Goal: Navigation & Orientation: Find specific page/section

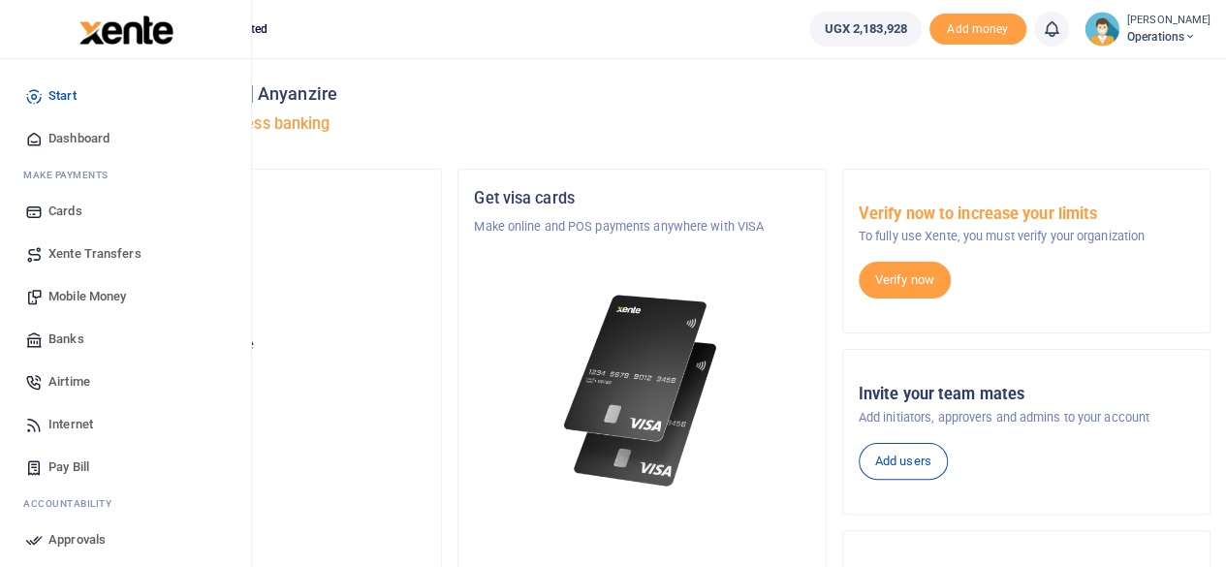
click at [93, 141] on span "Dashboard" at bounding box center [78, 138] width 61 height 19
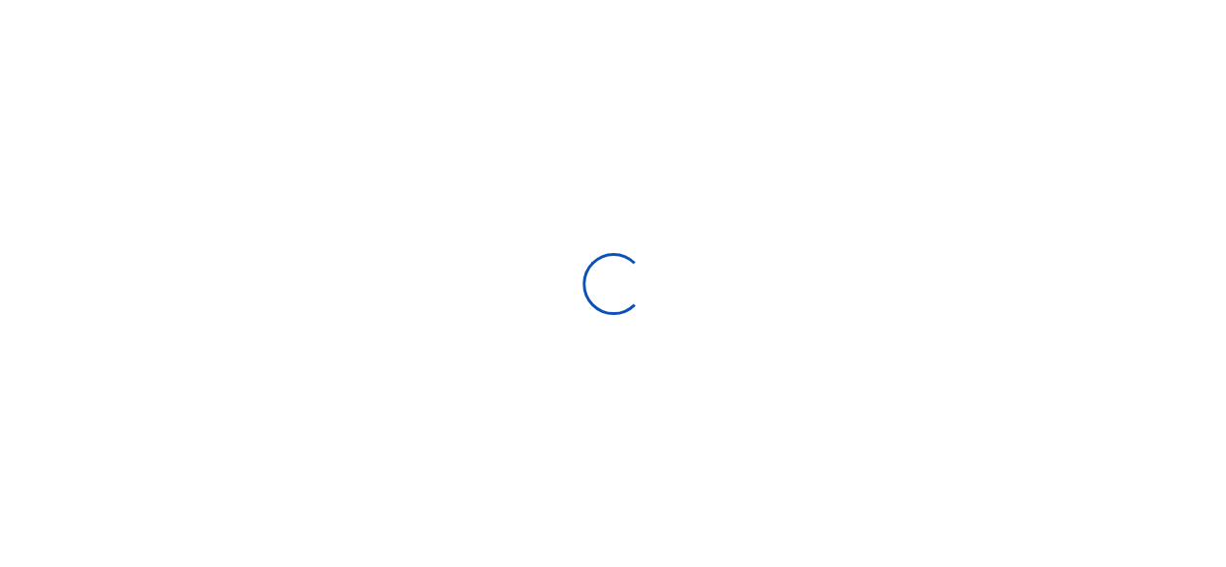
scroll to position [303, 225]
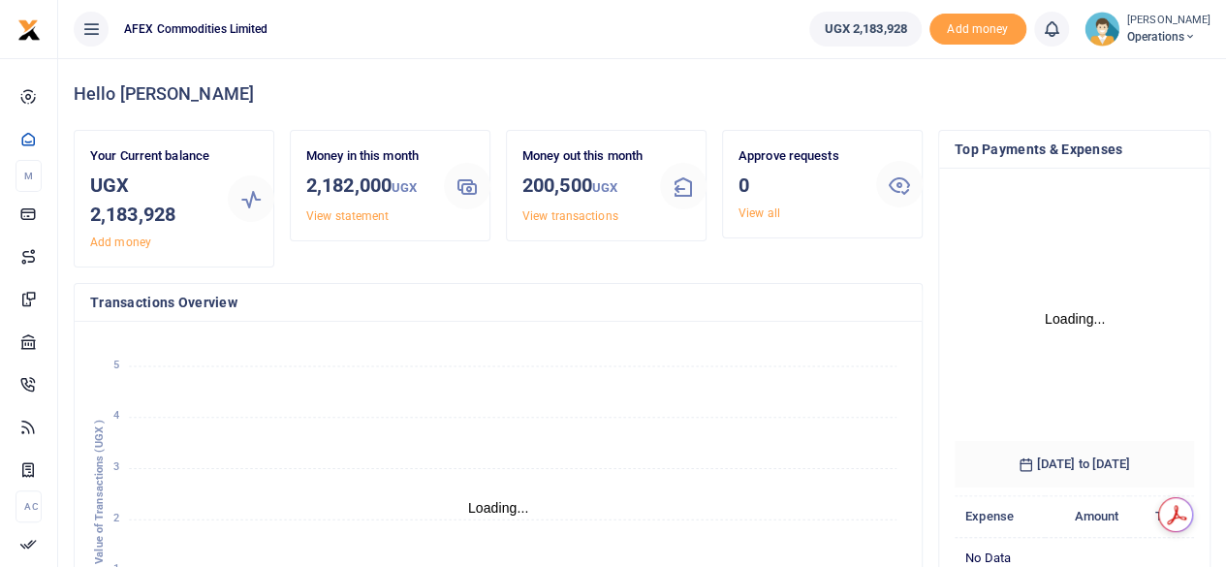
click at [780, 357] on icon "January January February February March March April April May May June June Jul…" at bounding box center [498, 497] width 816 height 320
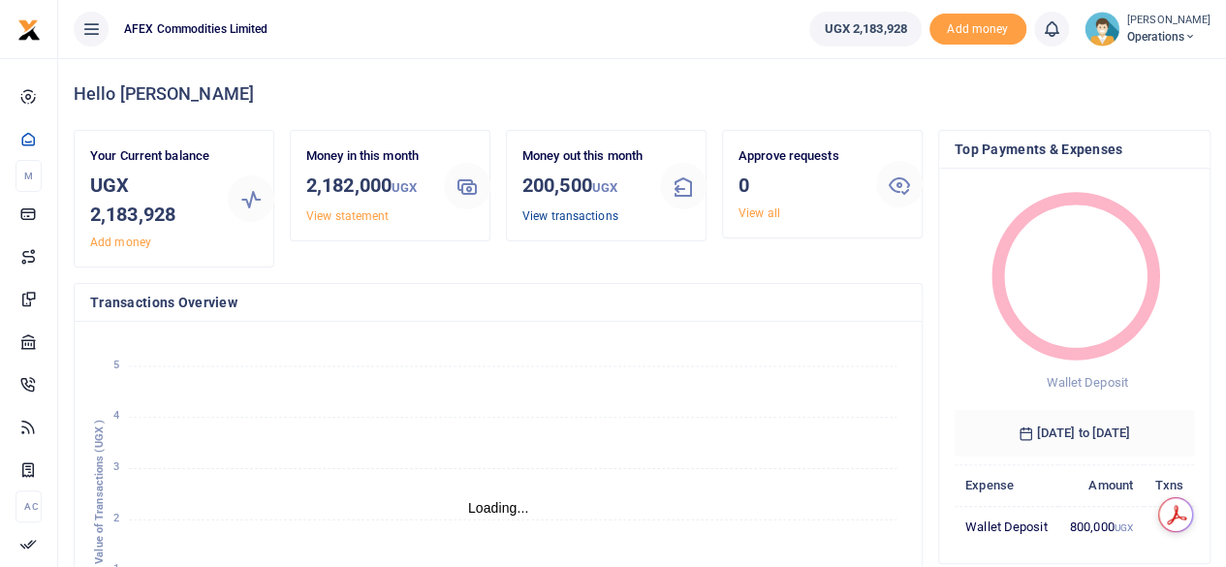
scroll to position [16, 16]
click at [578, 223] on link "View transactions" at bounding box center [570, 216] width 96 height 14
